Goal: Task Accomplishment & Management: Complete application form

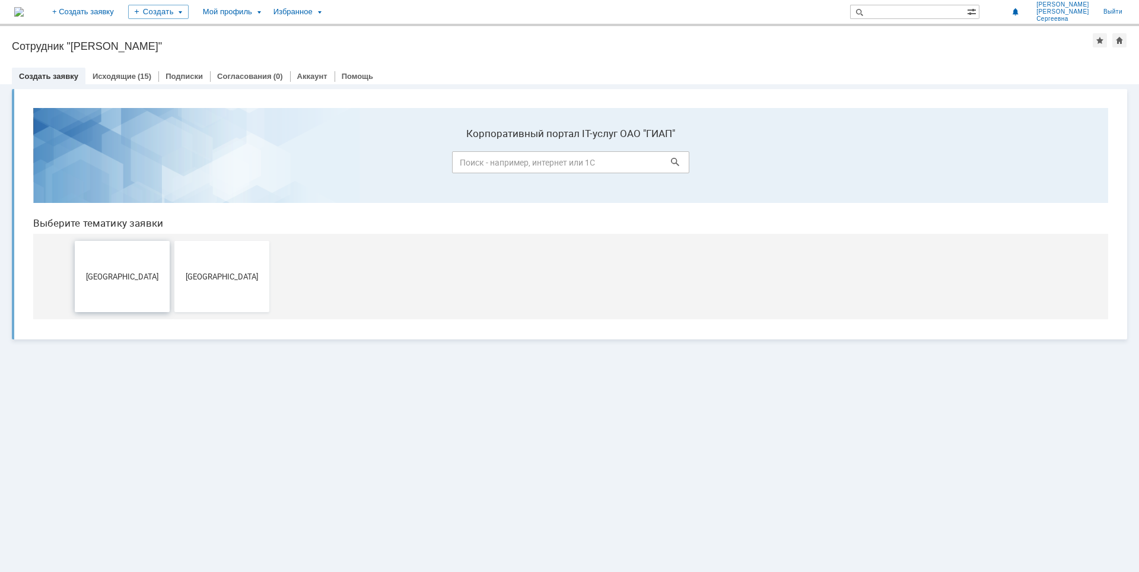
click at [101, 278] on span "[GEOGRAPHIC_DATA]" at bounding box center [122, 276] width 88 height 9
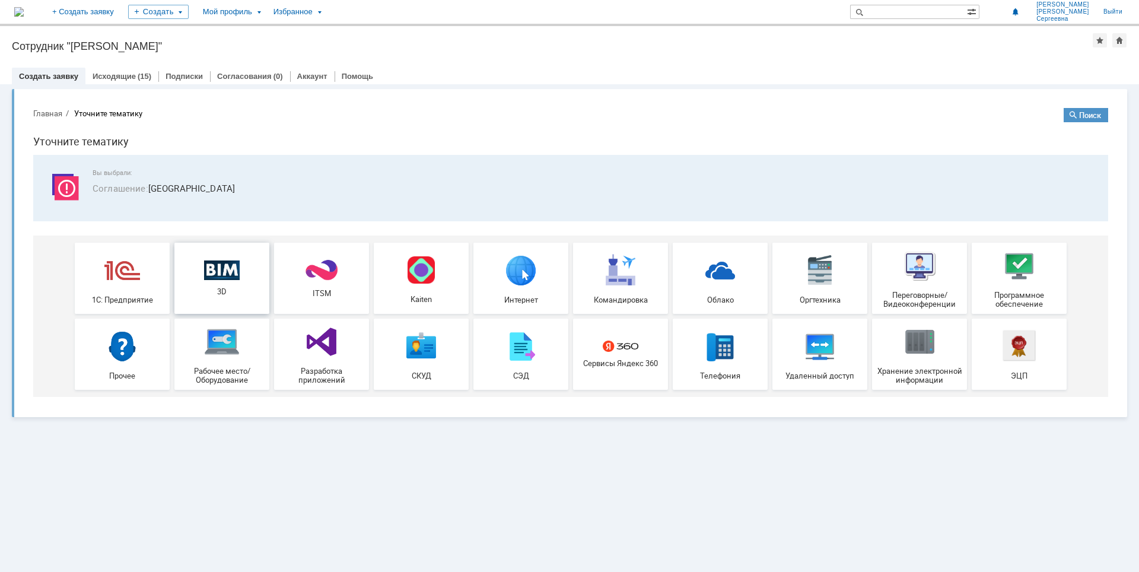
click at [219, 278] on img at bounding box center [222, 270] width 36 height 20
click at [119, 74] on link "Исходящие" at bounding box center [114, 76] width 43 height 9
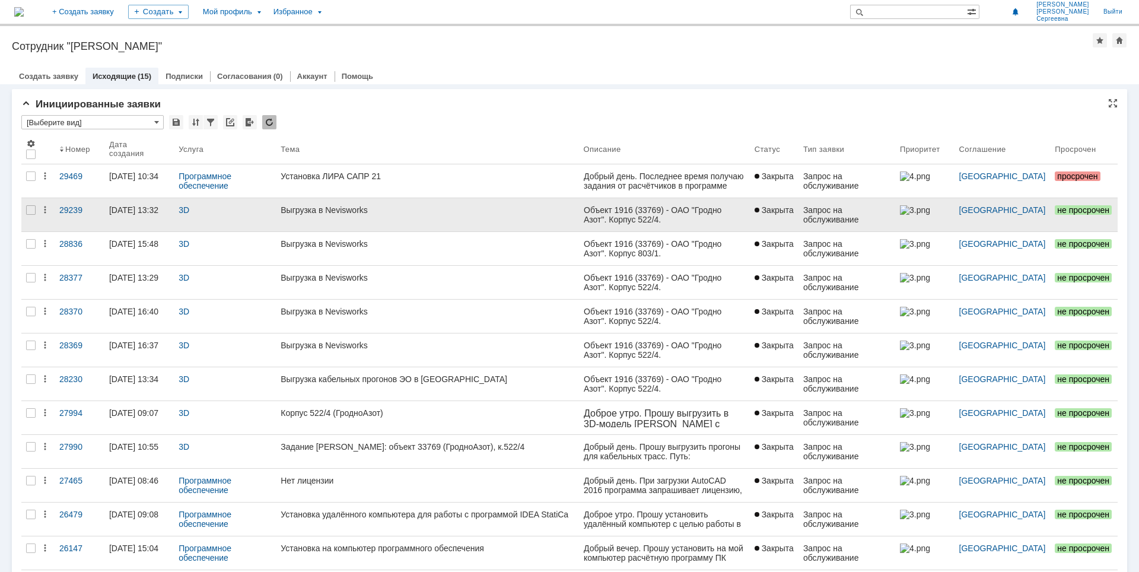
click at [214, 215] on div "3D" at bounding box center [225, 214] width 102 height 33
click at [312, 211] on div "Выгрузка в Nevisworks" at bounding box center [427, 209] width 293 height 9
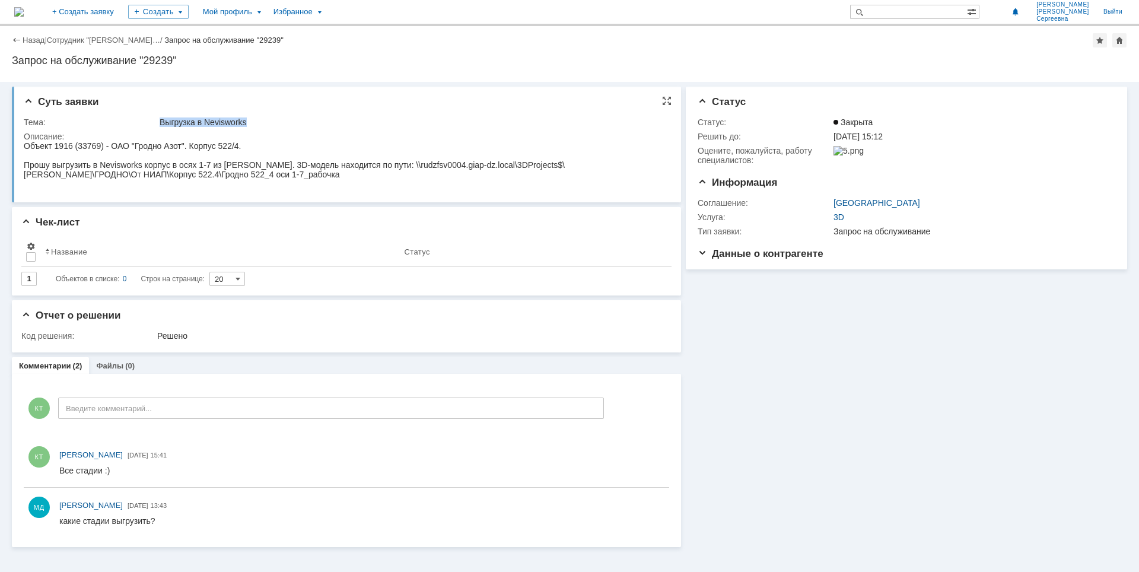
drag, startPoint x: 160, startPoint y: 123, endPoint x: 290, endPoint y: 123, distance: 129.9
click at [290, 123] on div "Выгрузка в Nevisworks" at bounding box center [411, 121] width 503 height 9
copy div "Выгрузка в Nevisworks"
drag, startPoint x: 24, startPoint y: 145, endPoint x: 249, endPoint y: 145, distance: 224.2
click at [249, 145] on div "Объект 1916 (33769) - ОАО "Гродно Азот". Корпус 522/4." at bounding box center [344, 145] width 641 height 9
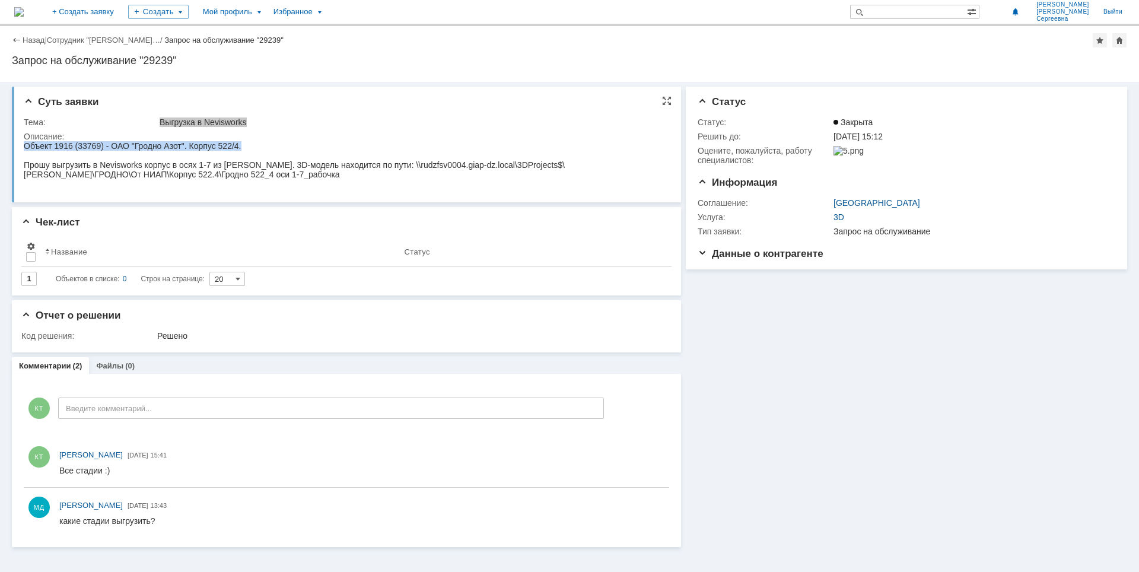
copy span "Объект 1916 (33769) - ОАО "Гродно Азот". Корпус 522/4."
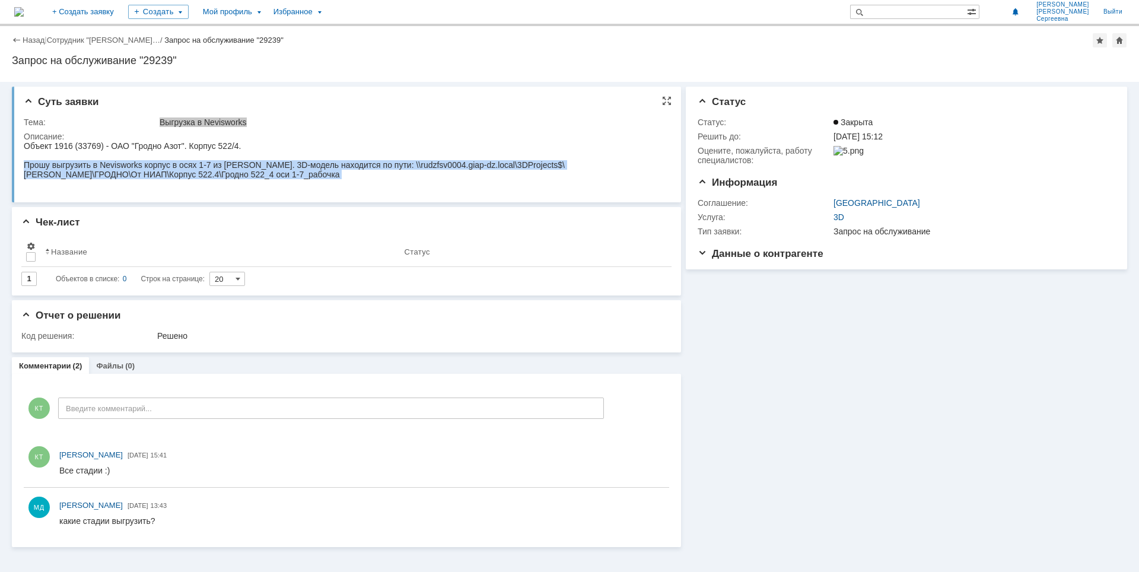
drag, startPoint x: 26, startPoint y: 165, endPoint x: 199, endPoint y: 181, distance: 173.9
click at [199, 181] on body "Объект 1916 (33769) - ОАО "Гродно Азот". Корпус 522/4. Прошу выгрузить в Nevisw…" at bounding box center [344, 164] width 641 height 47
copy div "Прошу выгрузить в Nevisworks корпус в осях 1-7 из [PERSON_NAME]. 3D-модель нахо…"
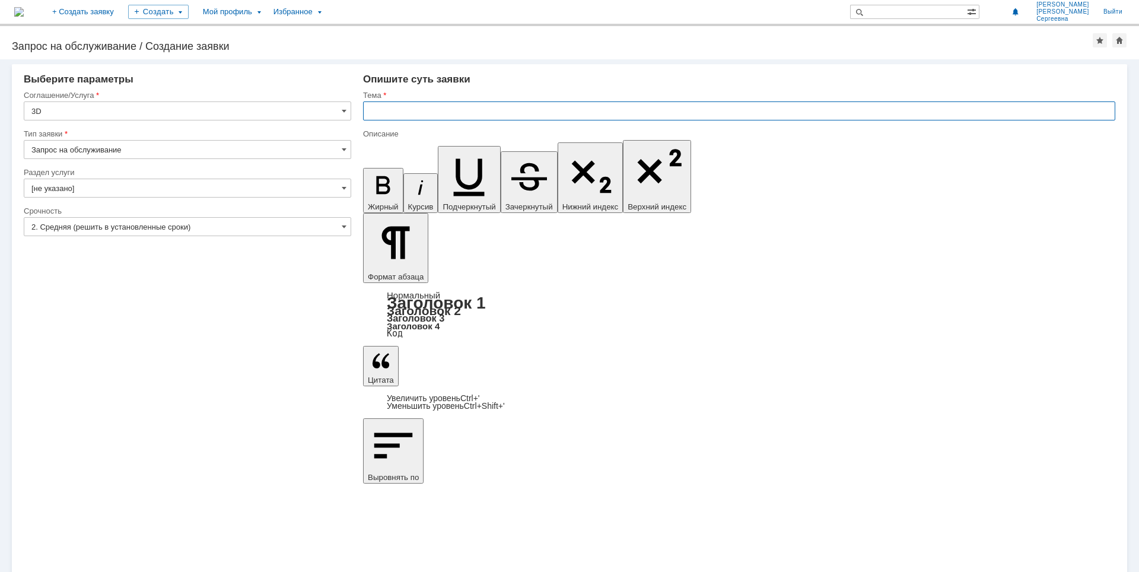
click at [383, 112] on input "text" at bounding box center [739, 110] width 752 height 19
paste input "Выгрузка в Nevisworks"
type input "Выгрузка в Nevisworks"
drag, startPoint x: 407, startPoint y: 4243, endPoint x: 612, endPoint y: 4240, distance: 205.3
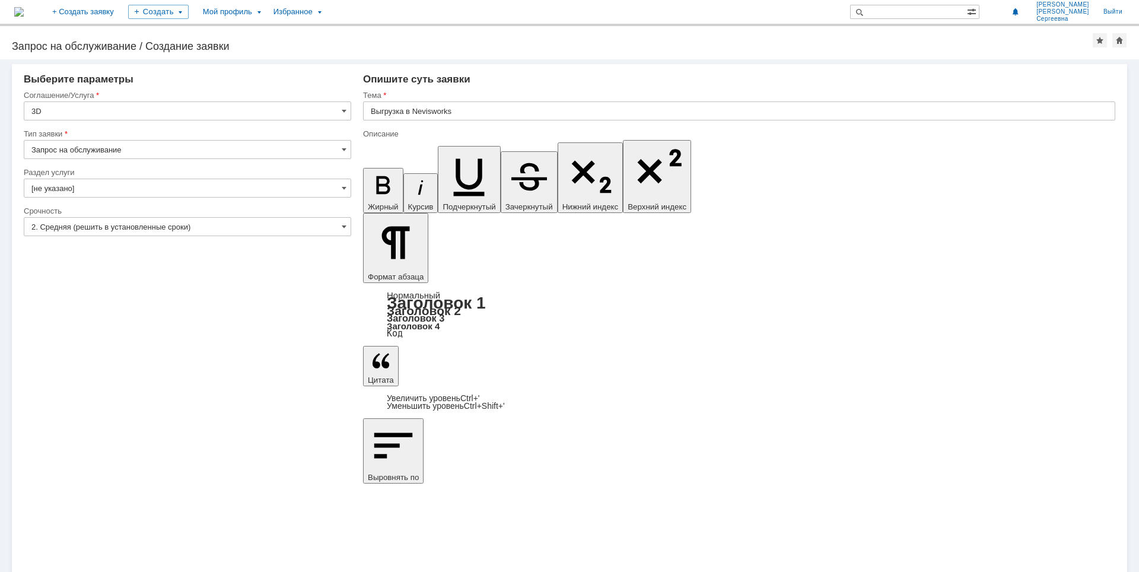
drag, startPoint x: 524, startPoint y: 4258, endPoint x: 554, endPoint y: 4257, distance: 29.7
drag, startPoint x: 496, startPoint y: 4259, endPoint x: 562, endPoint y: 4257, distance: 66.5
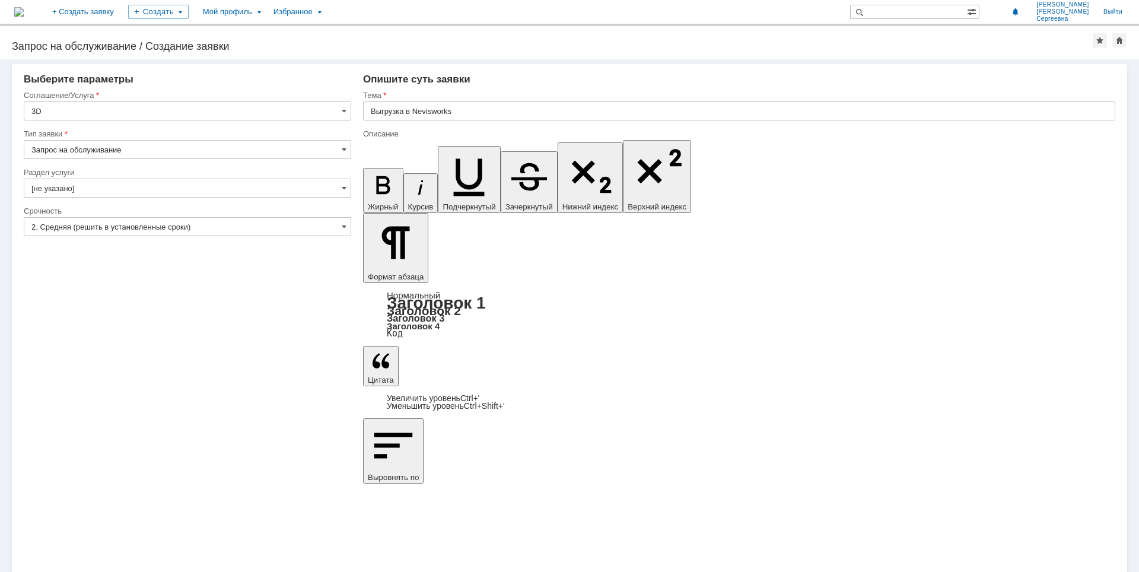
drag, startPoint x: 677, startPoint y: 4257, endPoint x: 1097, endPoint y: 4257, distance: 420.5
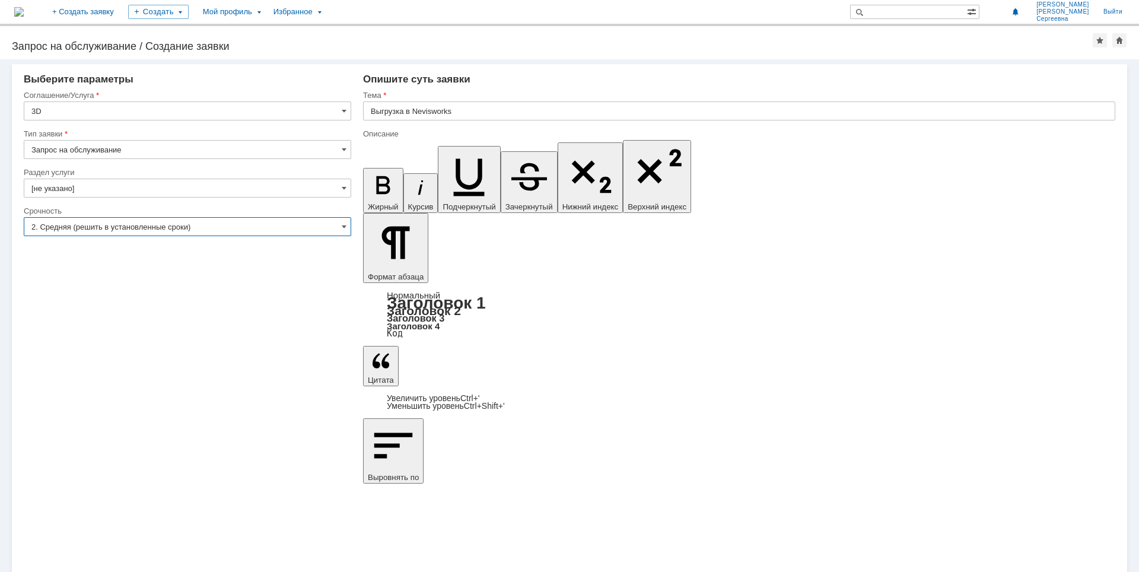
click at [332, 225] on input "2. Средняя (решить в установленные сроки)" at bounding box center [187, 226] width 327 height 19
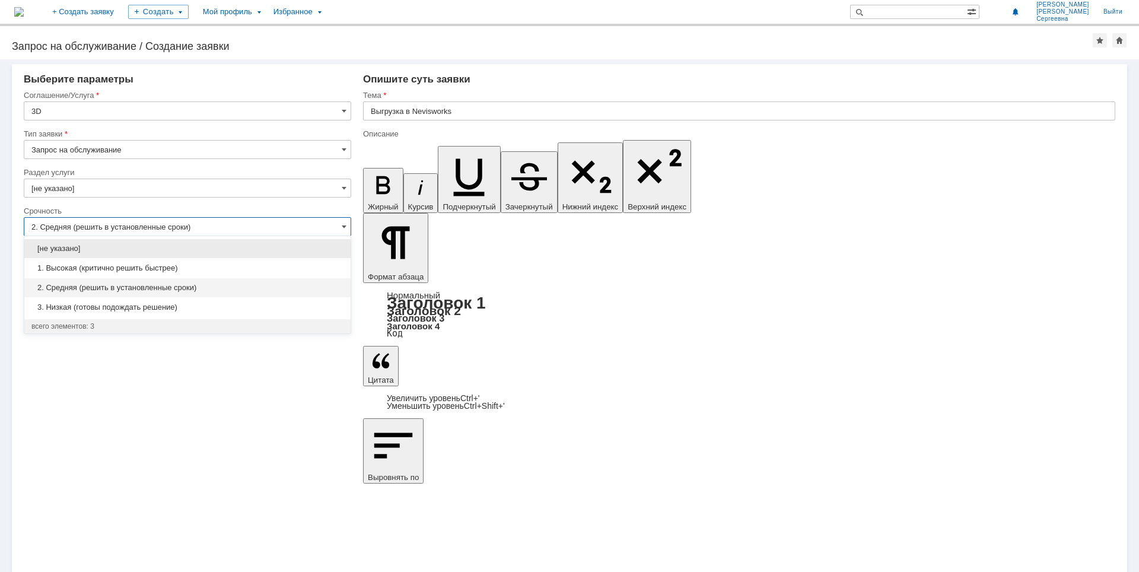
click at [332, 225] on input "2. Средняя (решить в установленные сроки)" at bounding box center [187, 226] width 327 height 19
click at [343, 224] on span at bounding box center [344, 226] width 5 height 9
click at [345, 228] on span at bounding box center [344, 226] width 5 height 9
click at [420, 370] on div "Внимание! Выберите параметры Соглашение/Услуга 3D Тип заявки Запрос на обслужив…" at bounding box center [569, 315] width 1139 height 512
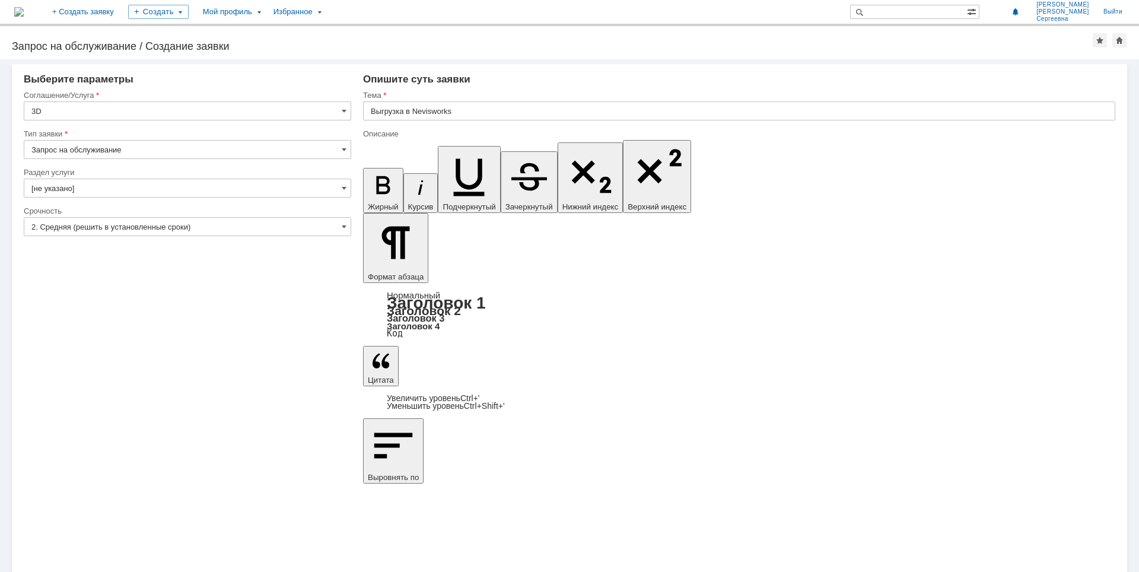
type input "2. Средняя (решить в установленные сроки)"
drag, startPoint x: 444, startPoint y: 4239, endPoint x: 451, endPoint y: 4239, distance: 7.7
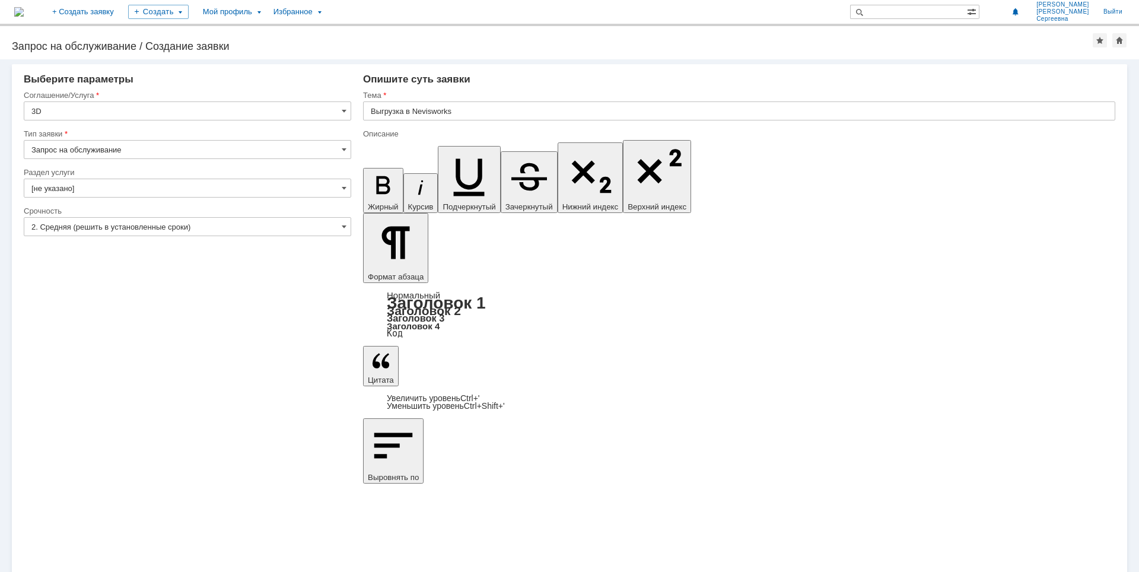
drag, startPoint x: 574, startPoint y: 4239, endPoint x: 589, endPoint y: 4239, distance: 15.4
drag, startPoint x: 465, startPoint y: 4237, endPoint x: 480, endPoint y: 4237, distance: 14.8
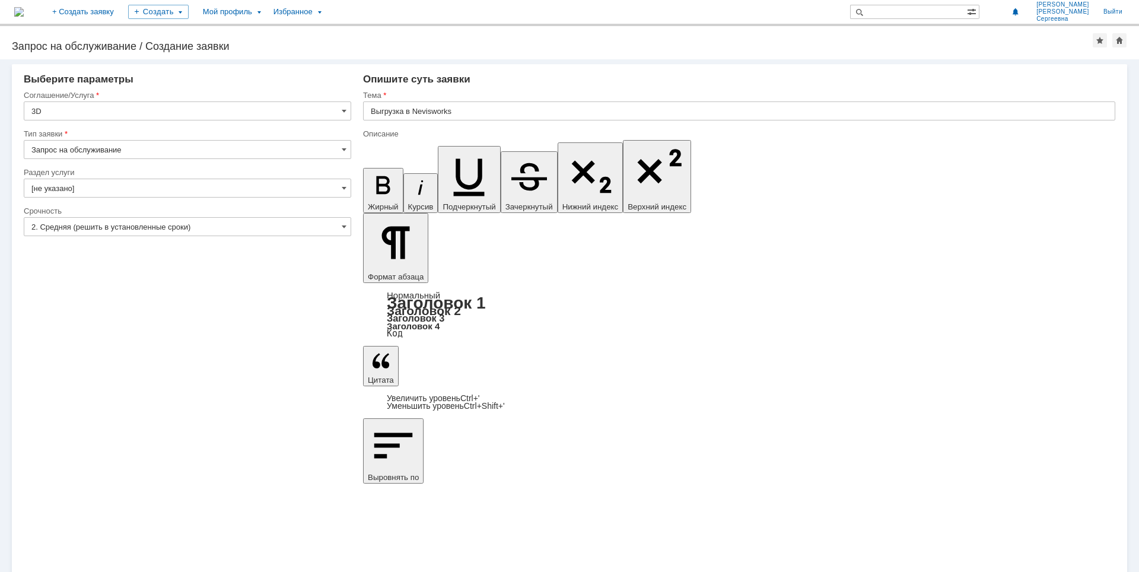
drag, startPoint x: 486, startPoint y: 4239, endPoint x: 538, endPoint y: 4236, distance: 51.7
